Goal: Check status: Check status

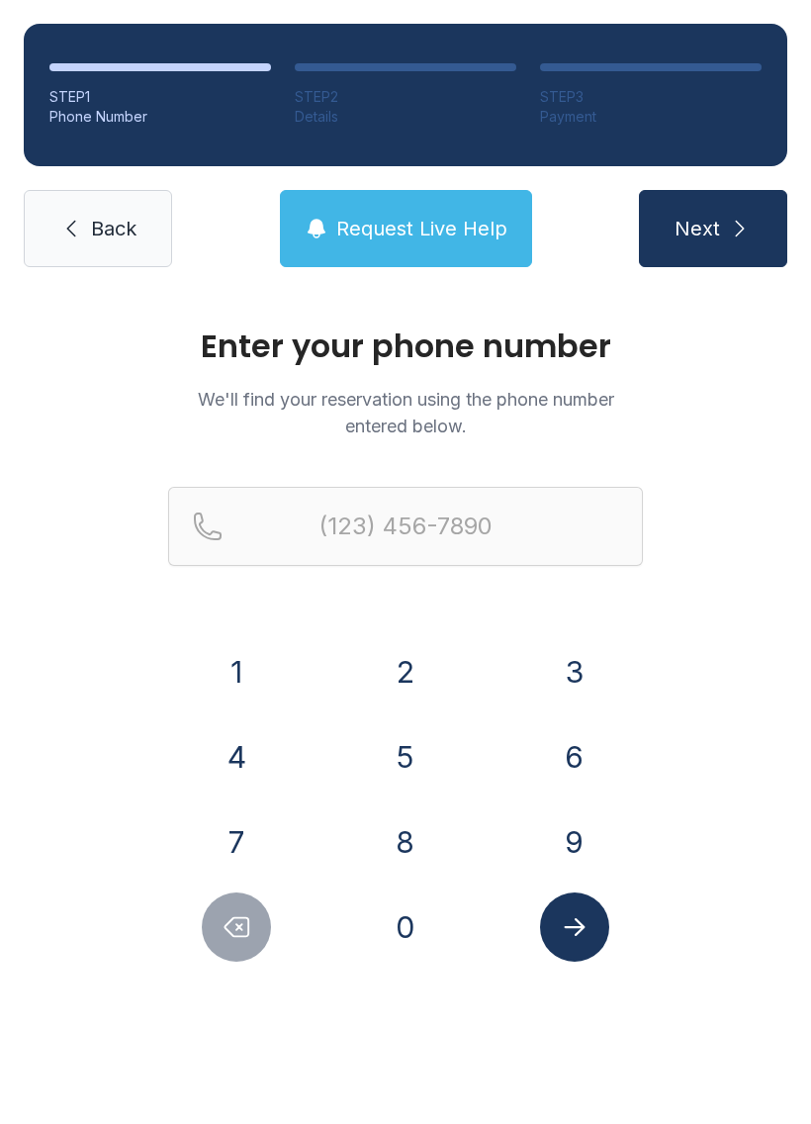
click at [221, 830] on button "7" at bounding box center [236, 841] width 69 height 69
click at [220, 830] on button "7" at bounding box center [236, 841] width 69 height 69
click at [418, 904] on button "0" at bounding box center [405, 926] width 69 height 69
click at [407, 834] on button "8" at bounding box center [405, 841] width 69 height 69
click at [246, 757] on button "4" at bounding box center [236, 756] width 69 height 69
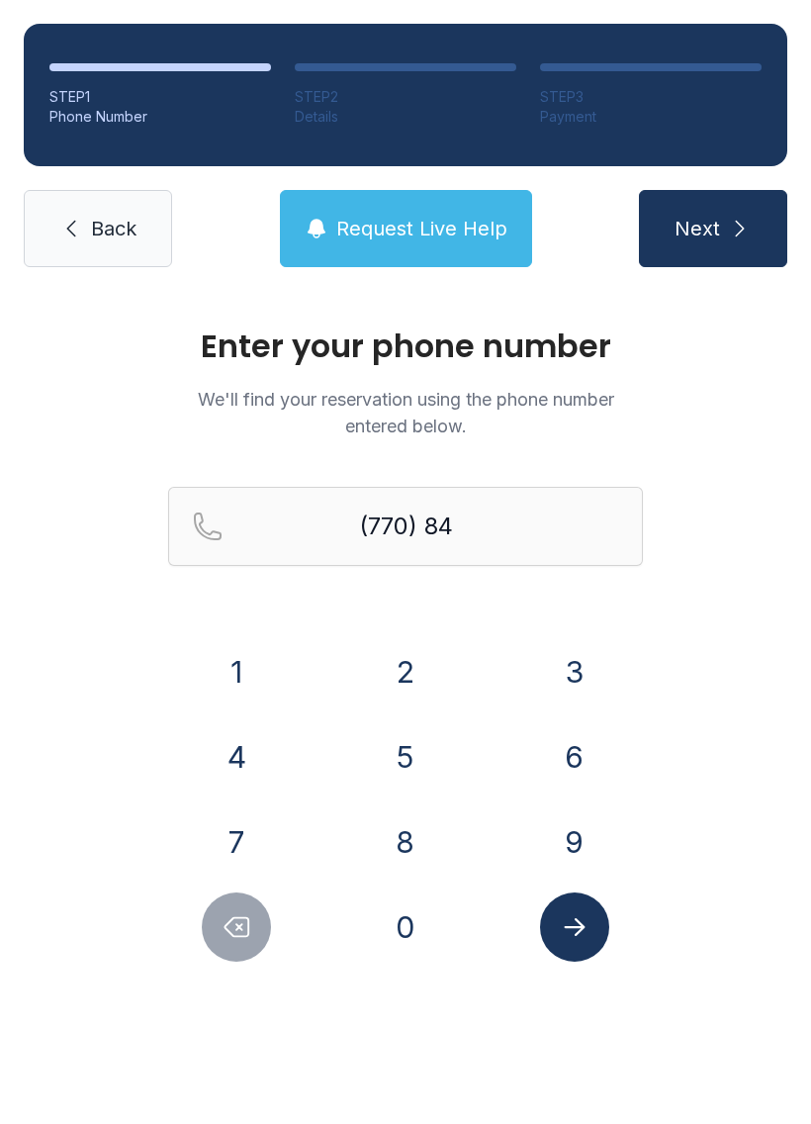
click at [578, 757] on button "6" at bounding box center [574, 756] width 69 height 69
click at [594, 832] on button "9" at bounding box center [574, 841] width 69 height 69
click at [575, 685] on button "3" at bounding box center [574, 671] width 69 height 69
click at [268, 832] on button "7" at bounding box center [236, 841] width 69 height 69
click at [554, 670] on button "3" at bounding box center [574, 671] width 69 height 69
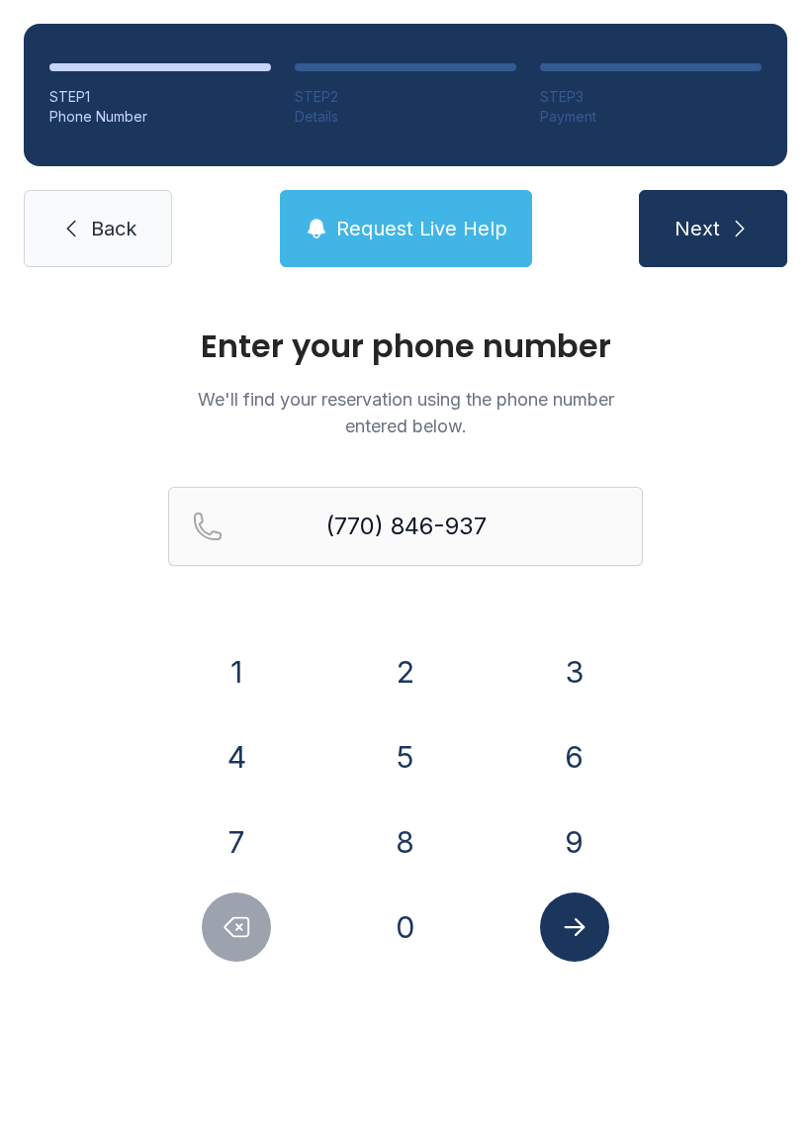
type input "[PHONE_NUMBER]"
click at [585, 909] on button "Submit lookup form" at bounding box center [574, 926] width 69 height 69
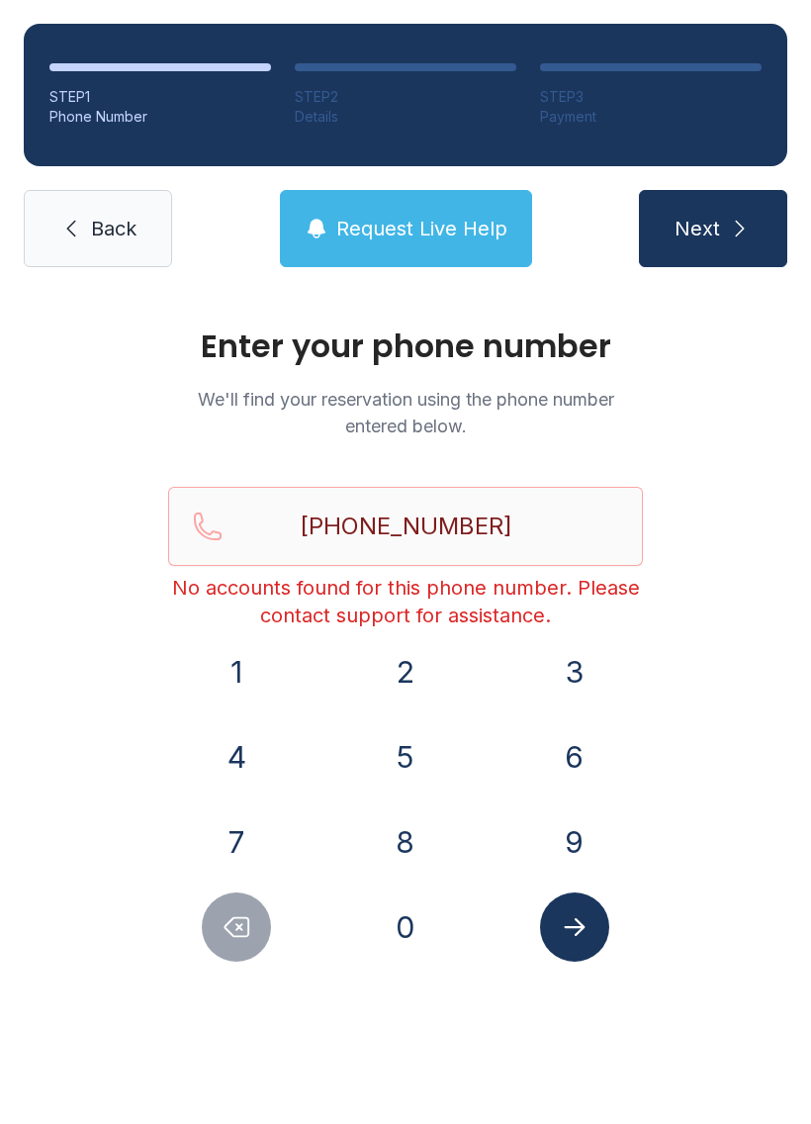
click at [444, 227] on span "Request Live Help" at bounding box center [421, 229] width 171 height 28
